Goal: Information Seeking & Learning: Learn about a topic

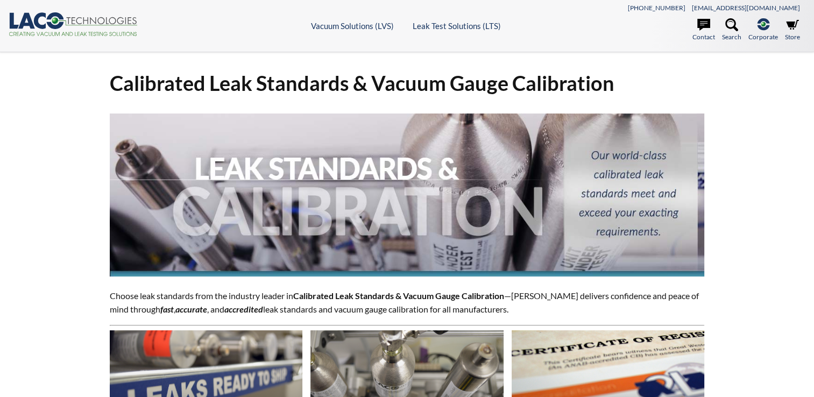
select select "Widget de traduction"
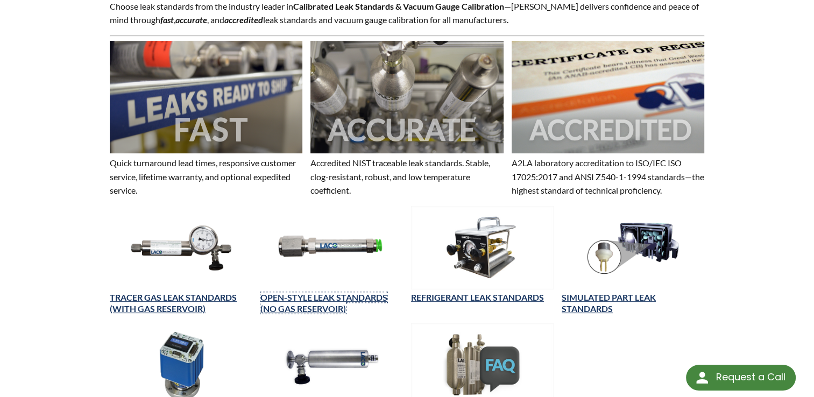
scroll to position [314, 0]
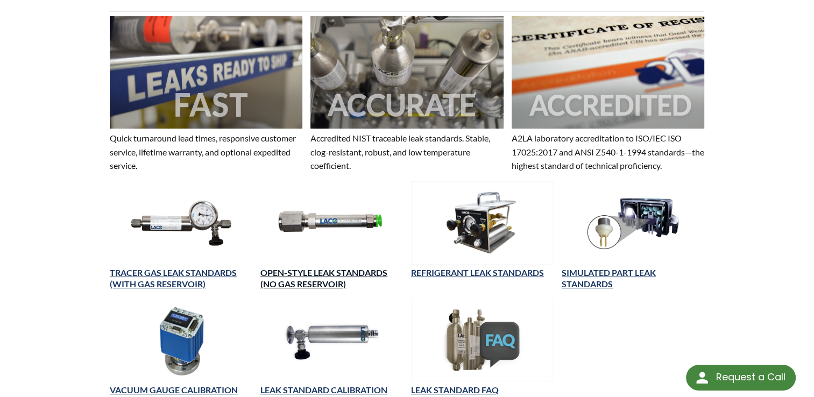
click at [304, 275] on link "OPEN-STYLE LEAK STANDARDS (NO GAS RESERVOIR)" at bounding box center [324, 279] width 127 height 22
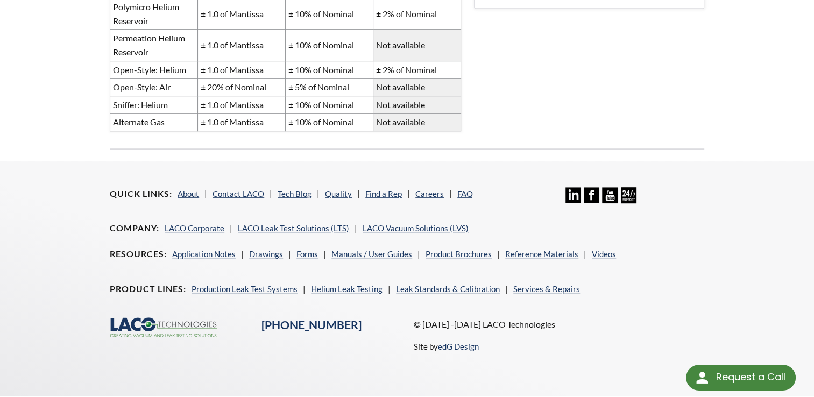
scroll to position [353, 0]
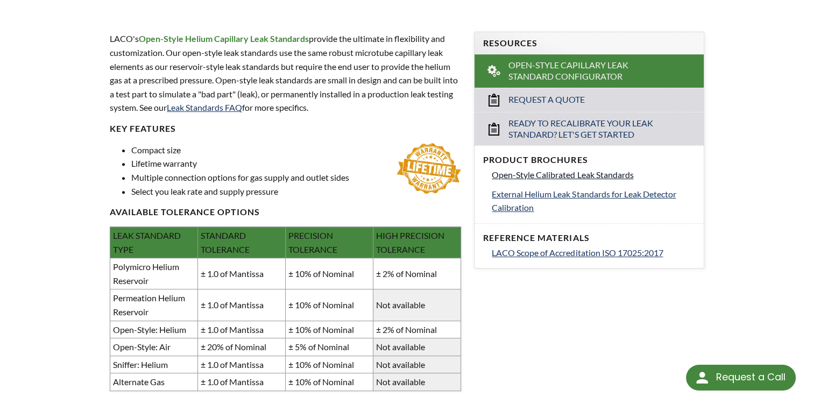
click at [524, 179] on span "Open-Style Calibrated Leak Standards" at bounding box center [563, 175] width 142 height 10
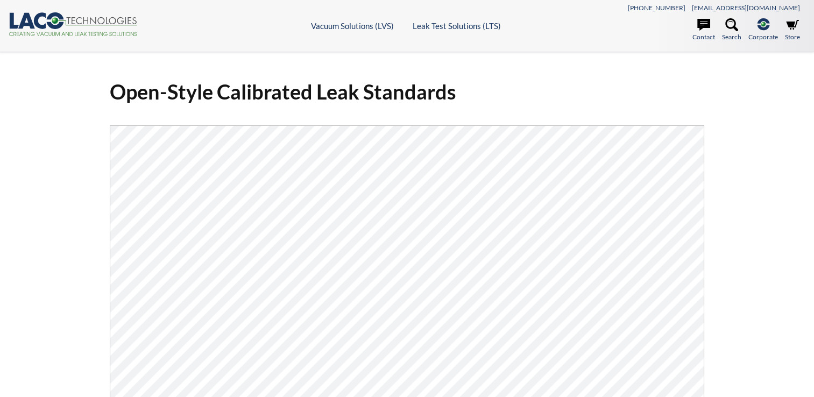
select select "Widget de traduction"
click at [702, 23] on icon at bounding box center [704, 25] width 13 height 12
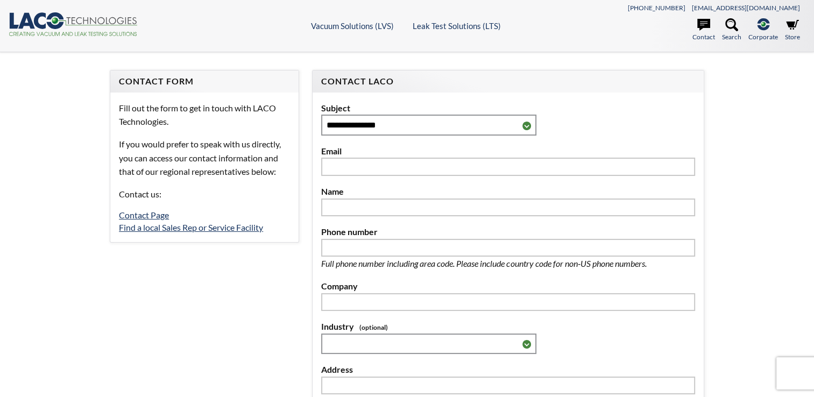
select select "Widget de traduction"
click at [791, 27] on icon at bounding box center [792, 25] width 13 height 10
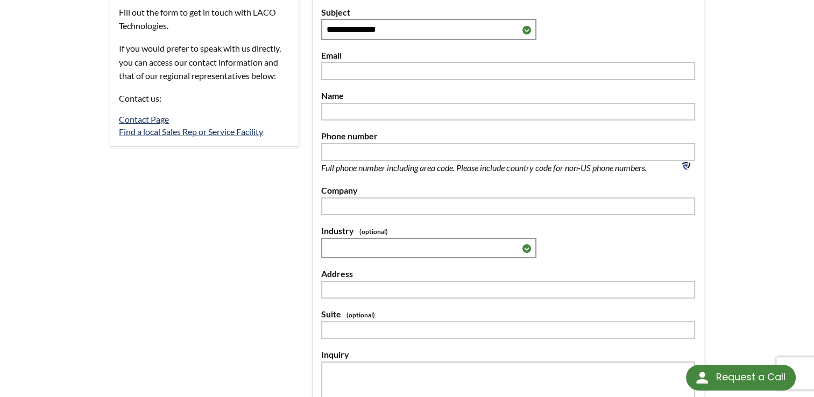
scroll to position [73, 0]
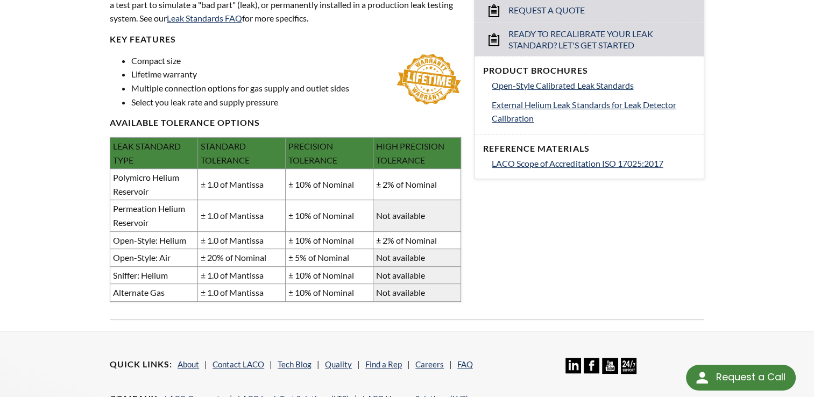
scroll to position [443, 0]
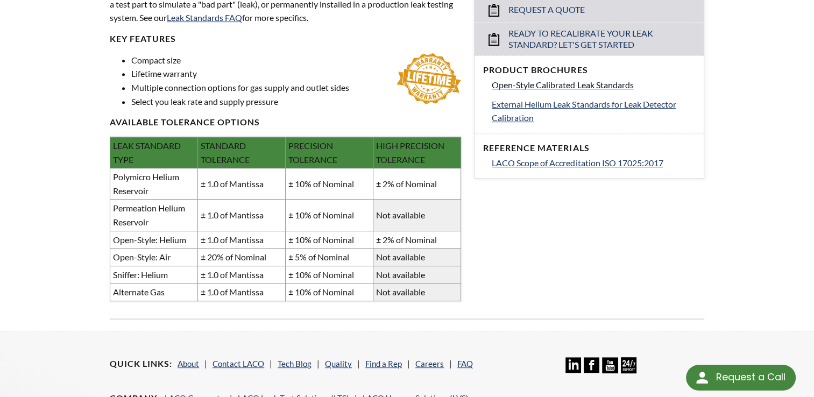
click at [560, 86] on span "Open-Style Calibrated Leak Standards" at bounding box center [563, 85] width 142 height 10
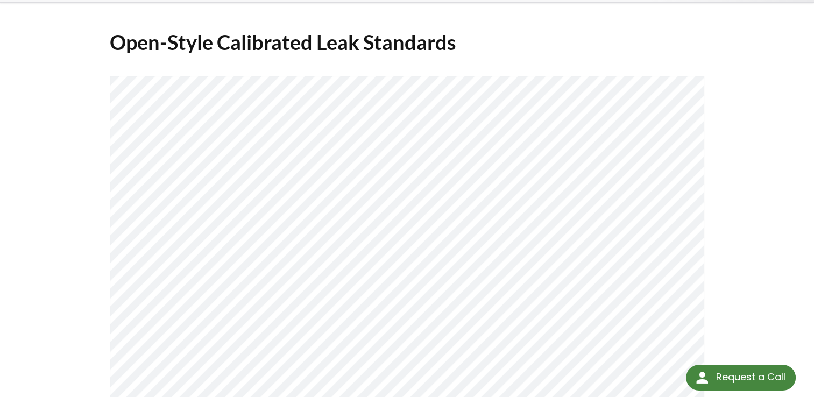
scroll to position [49, 0]
